Goal: Information Seeking & Learning: Learn about a topic

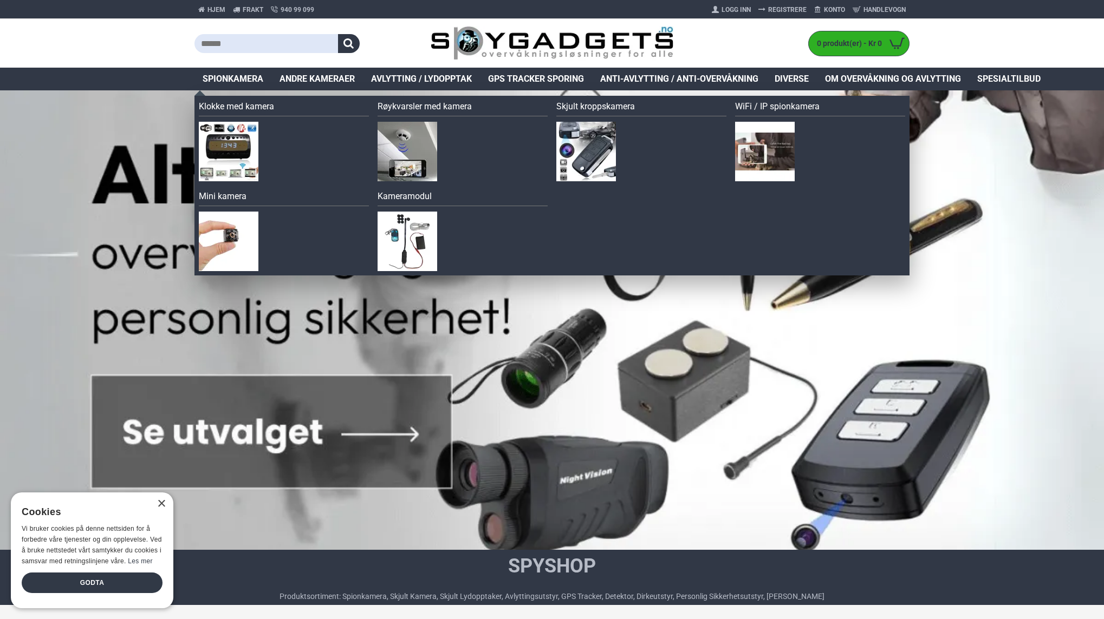
click at [230, 71] on link "Spionkamera" at bounding box center [232, 79] width 77 height 23
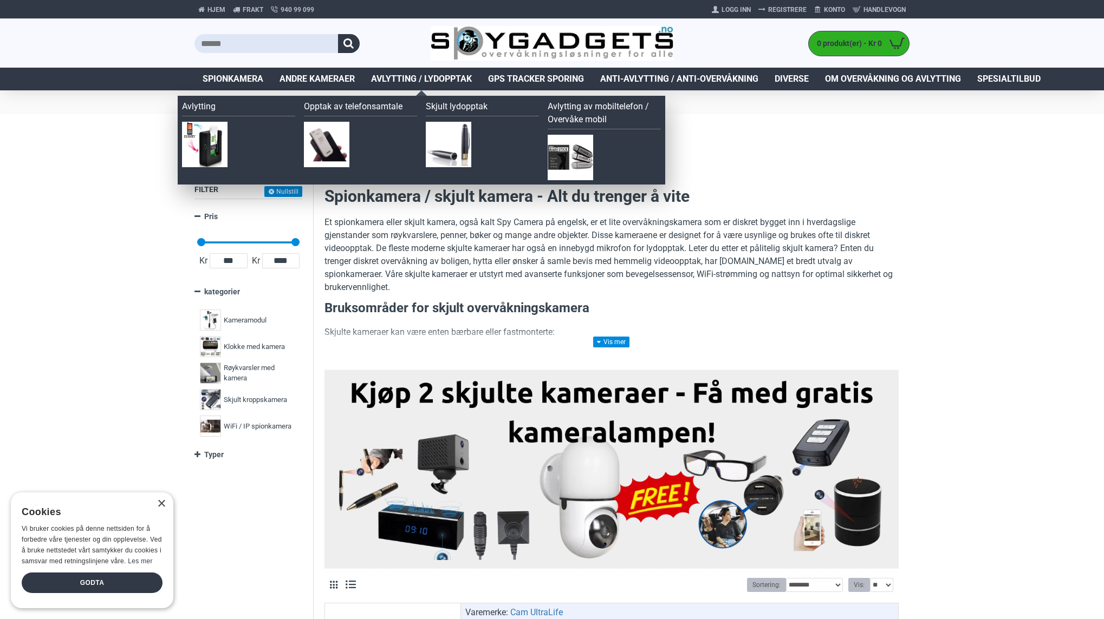
click at [439, 80] on span "Avlytting / Lydopptak" at bounding box center [421, 79] width 101 height 13
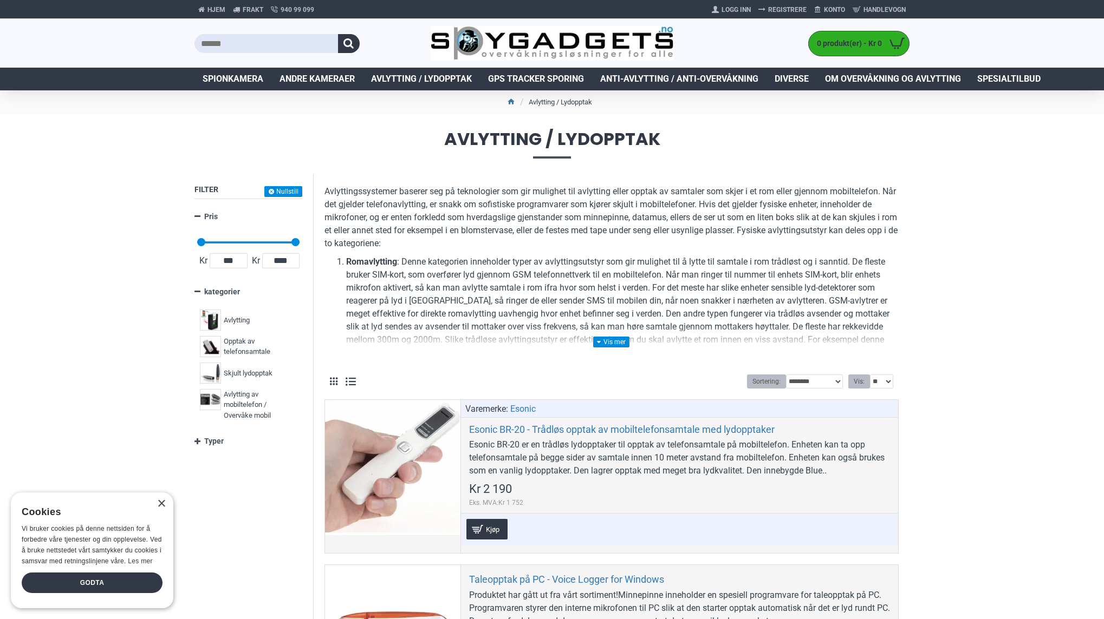
click at [533, 74] on span "GPS Tracker Sporing" at bounding box center [536, 79] width 96 height 13
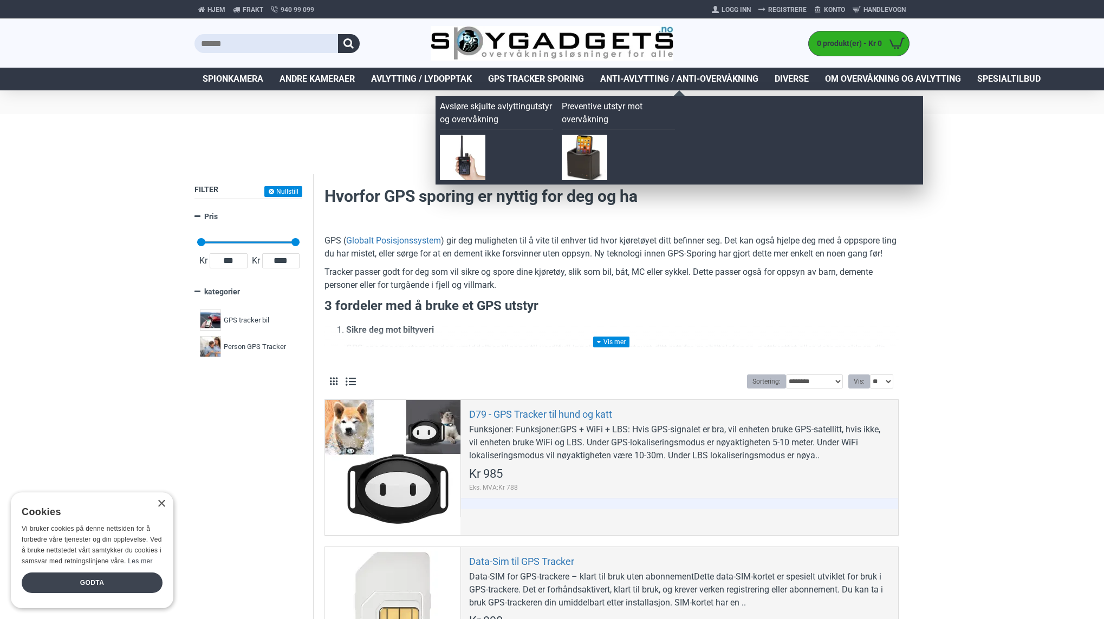
click at [690, 81] on span "Anti-avlytting / Anti-overvåkning" at bounding box center [679, 79] width 158 height 13
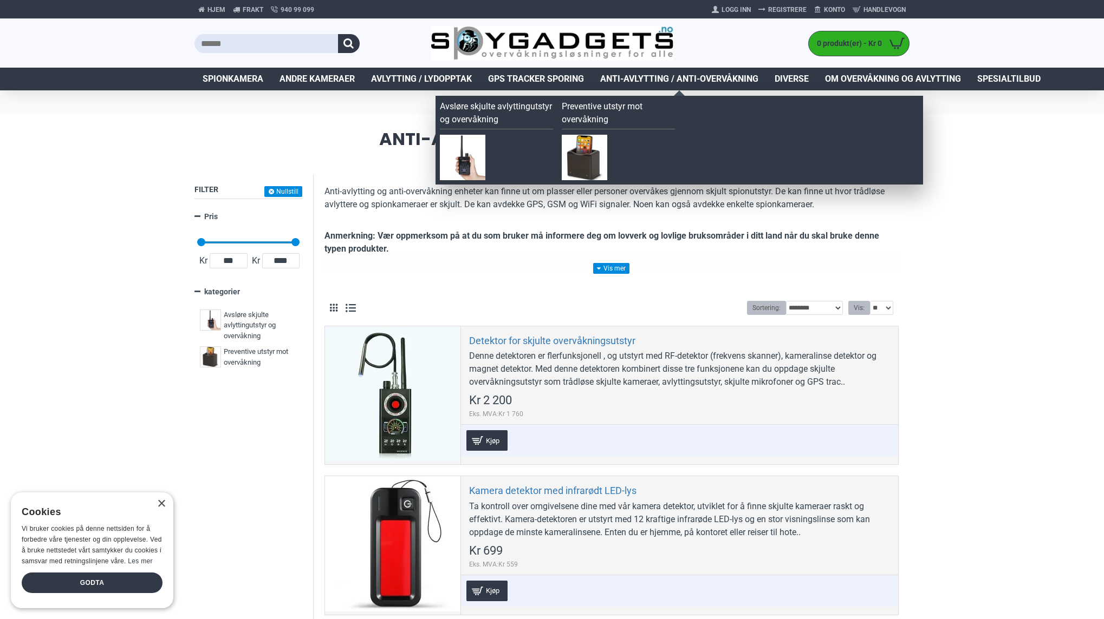
click at [716, 80] on span "Anti-avlytting / Anti-overvåkning" at bounding box center [679, 79] width 158 height 13
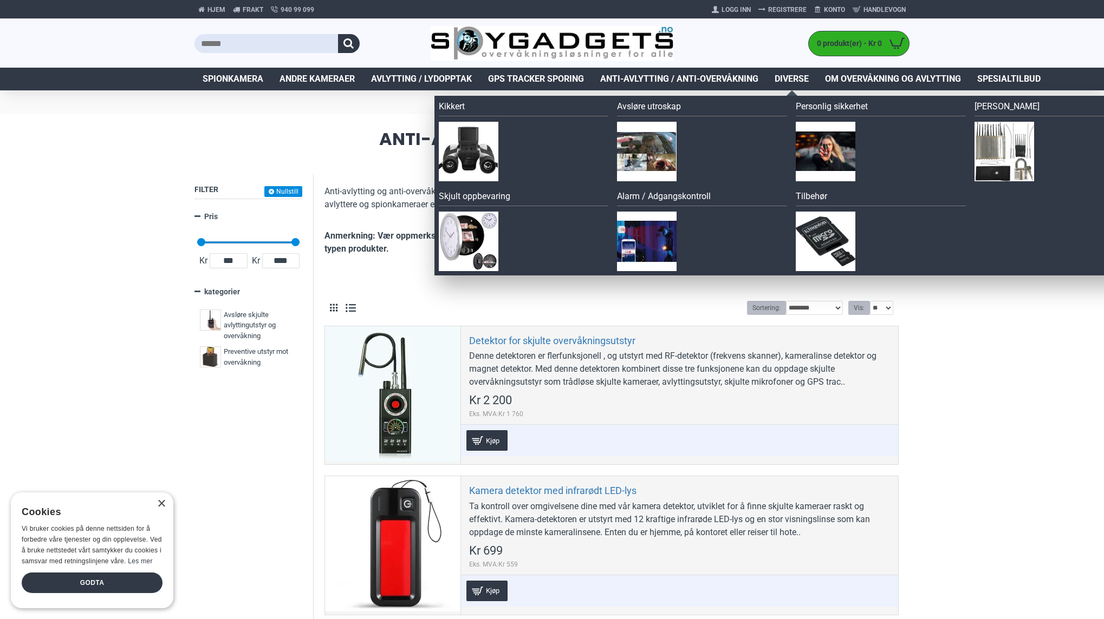
click at [799, 73] on span "Diverse" at bounding box center [791, 79] width 34 height 13
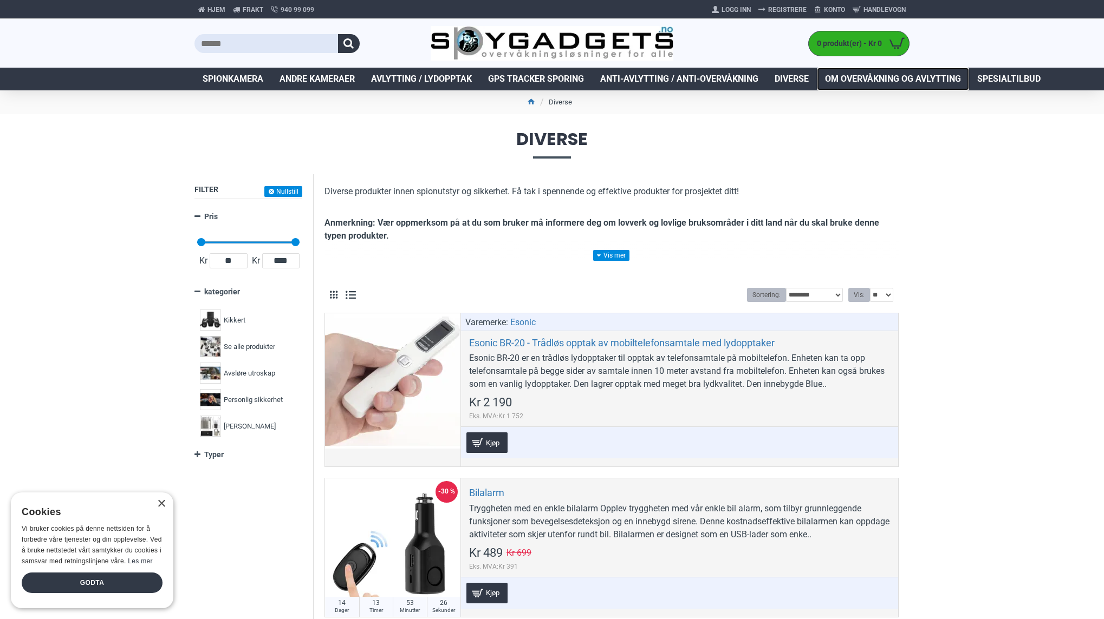
click at [855, 78] on span "Om overvåkning og avlytting" at bounding box center [893, 79] width 136 height 13
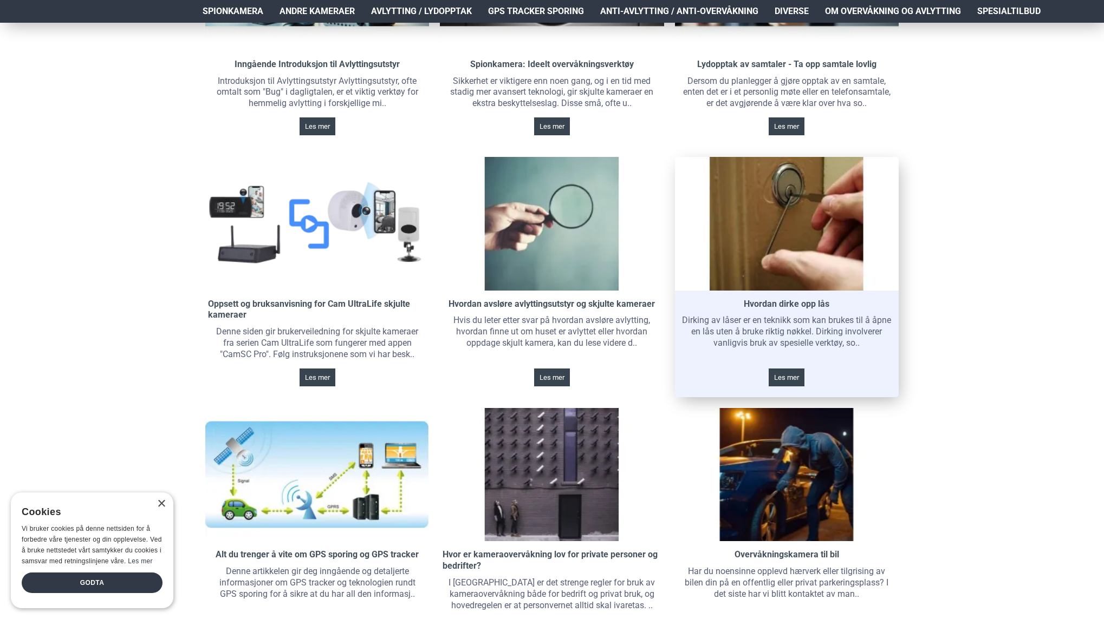
scroll to position [270, 0]
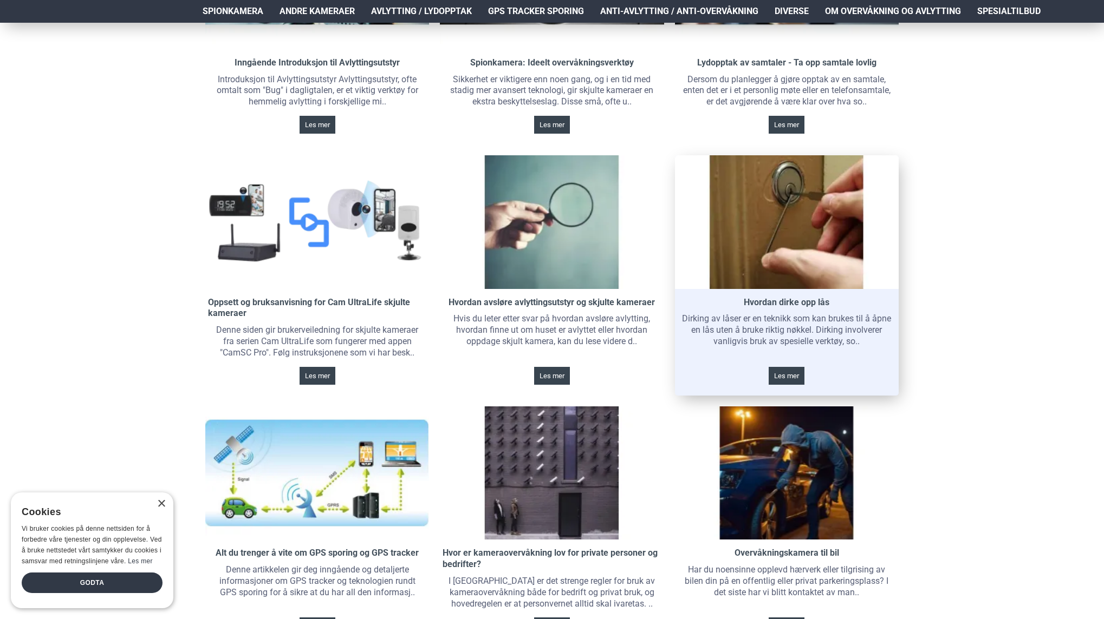
click at [813, 226] on link at bounding box center [787, 222] width 224 height 134
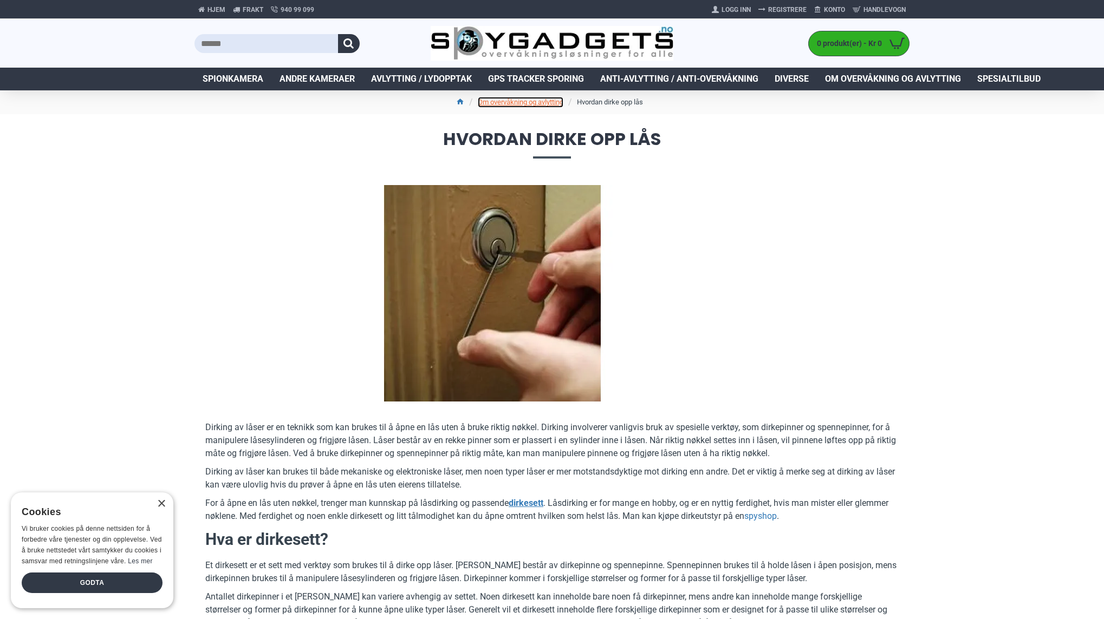
click at [528, 104] on link "Om overvåkning og avlytting" at bounding box center [521, 102] width 86 height 11
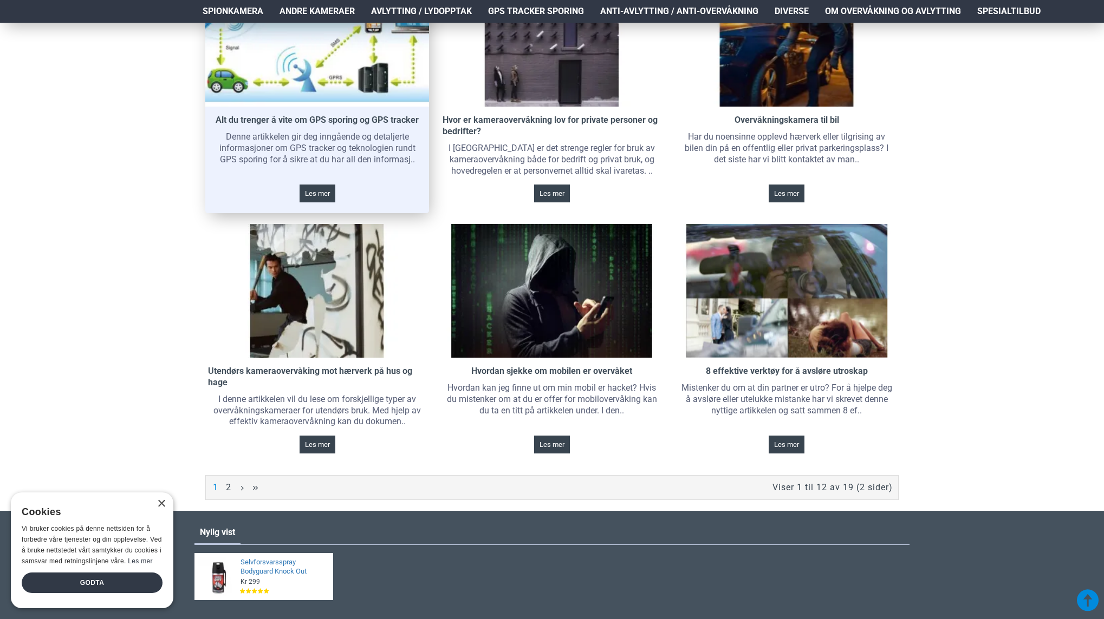
scroll to position [703, 0]
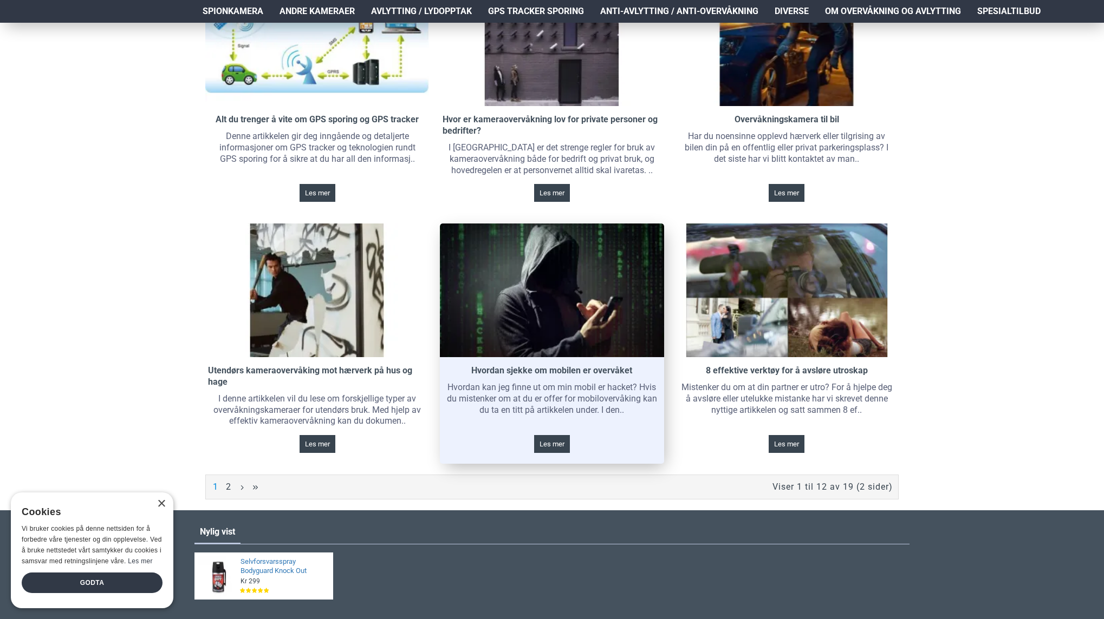
click at [558, 251] on link at bounding box center [552, 291] width 224 height 134
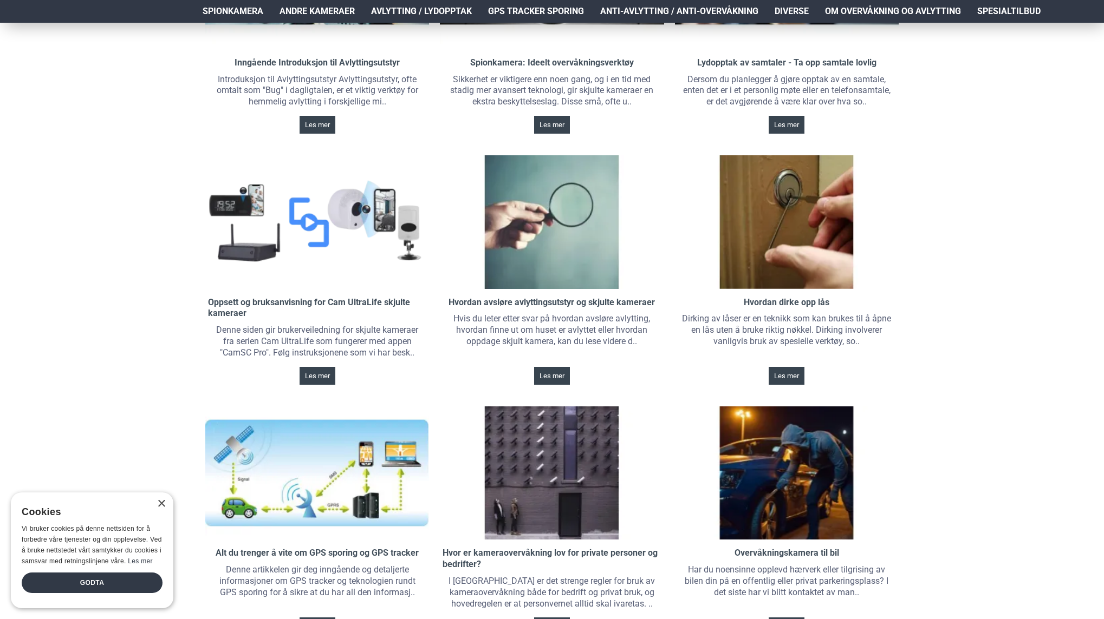
scroll to position [270, 0]
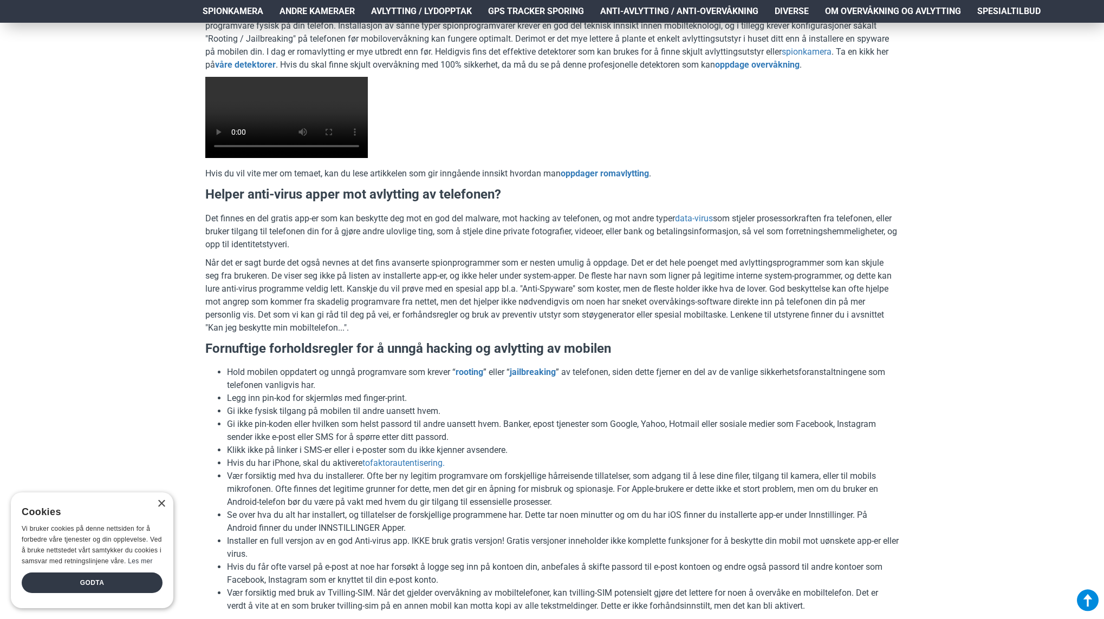
scroll to position [2003, 0]
